Goal: Navigation & Orientation: Find specific page/section

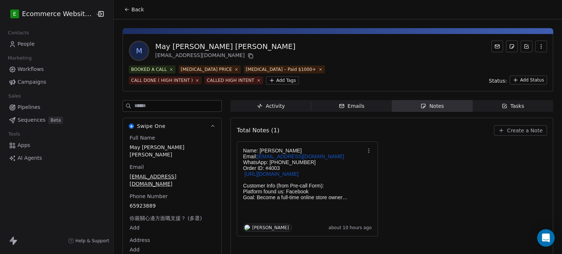
click at [124, 10] on icon at bounding box center [127, 10] width 6 height 6
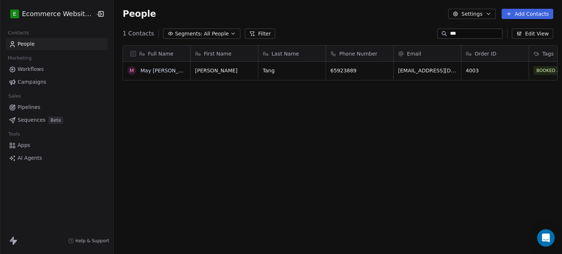
scroll to position [218, 447]
click at [148, 70] on link "May [PERSON_NAME] [PERSON_NAME]" at bounding box center [189, 71] width 99 height 6
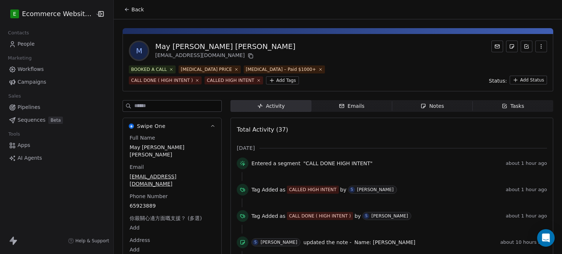
click at [339, 107] on icon "button" at bounding box center [342, 106] width 6 height 6
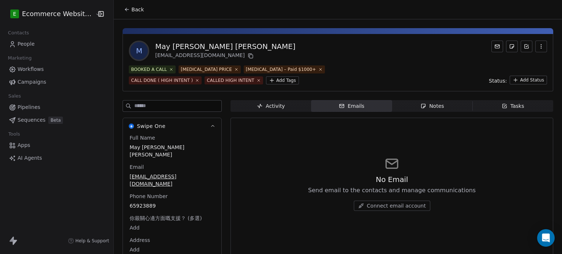
click at [415, 105] on span "Notes Notes" at bounding box center [432, 106] width 80 height 12
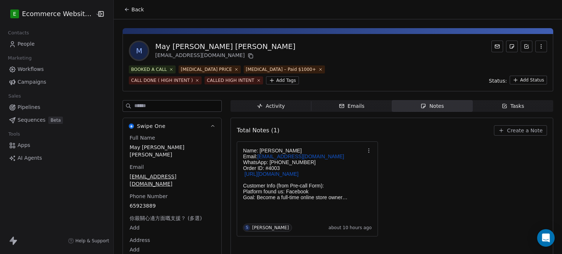
click at [349, 104] on div "Emails" at bounding box center [352, 106] width 26 height 8
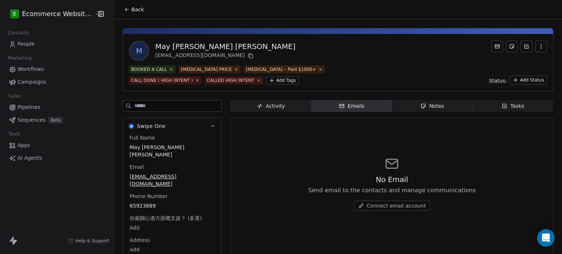
click at [276, 107] on div "Activity" at bounding box center [271, 106] width 28 height 8
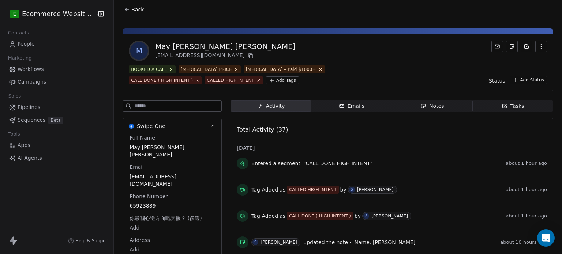
click at [124, 7] on icon at bounding box center [127, 10] width 6 height 6
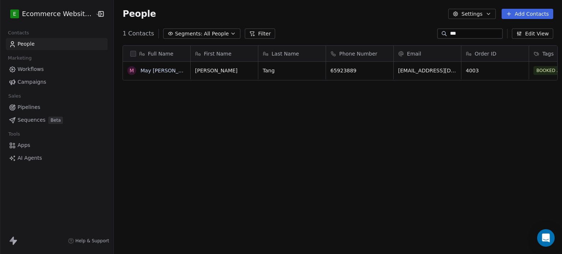
scroll to position [218, 447]
drag, startPoint x: 480, startPoint y: 33, endPoint x: 435, endPoint y: 30, distance: 45.8
click at [437, 30] on div "***" at bounding box center [469, 34] width 65 height 10
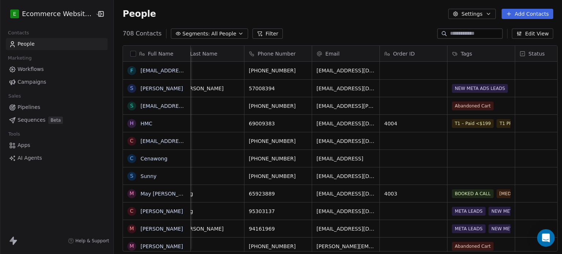
scroll to position [0, 0]
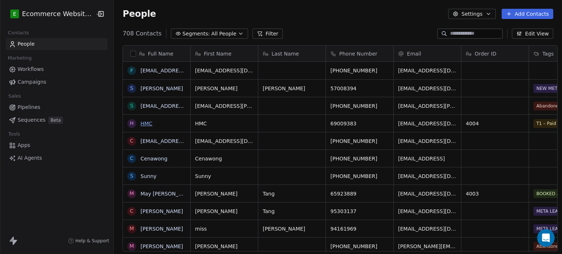
click at [140, 123] on link "HMC" at bounding box center [146, 124] width 12 height 6
